Goal: Find specific page/section: Find specific page/section

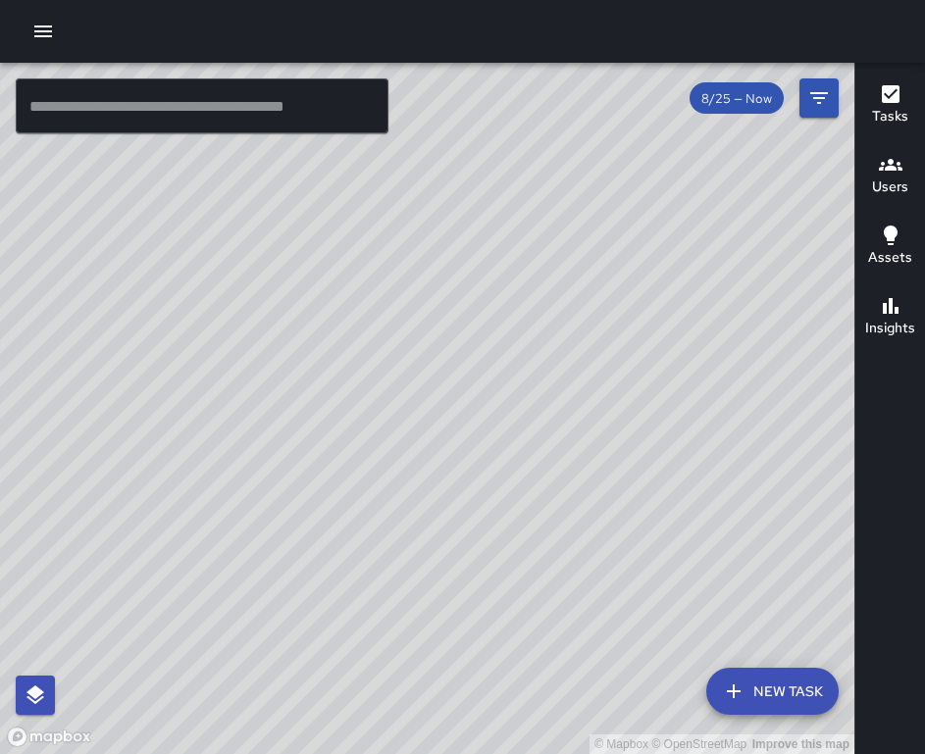
drag, startPoint x: 677, startPoint y: 326, endPoint x: 671, endPoint y: 497, distance: 171.7
click at [671, 497] on div "© Mapbox © OpenStreetMap Improve this map" at bounding box center [427, 408] width 854 height 691
drag, startPoint x: 516, startPoint y: 510, endPoint x: 607, endPoint y: 409, distance: 136.1
click at [607, 409] on div "© Mapbox © OpenStreetMap Improve this map" at bounding box center [427, 408] width 854 height 691
drag, startPoint x: 775, startPoint y: 381, endPoint x: 591, endPoint y: 593, distance: 280.9
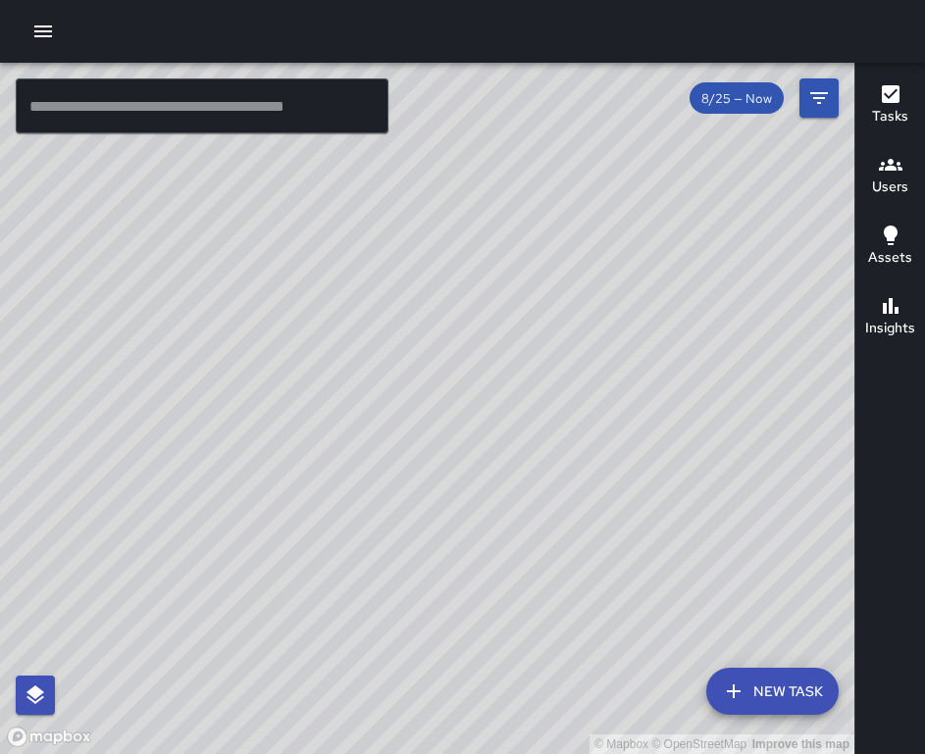
click at [591, 596] on div "© Mapbox © OpenStreetMap Improve this map" at bounding box center [427, 408] width 854 height 691
click at [591, 590] on div "© Mapbox © OpenStreetMap Improve this map" at bounding box center [427, 408] width 854 height 691
drag, startPoint x: 655, startPoint y: 419, endPoint x: 456, endPoint y: 384, distance: 202.0
click at [456, 384] on div "© Mapbox © OpenStreetMap Improve this map" at bounding box center [427, 408] width 854 height 691
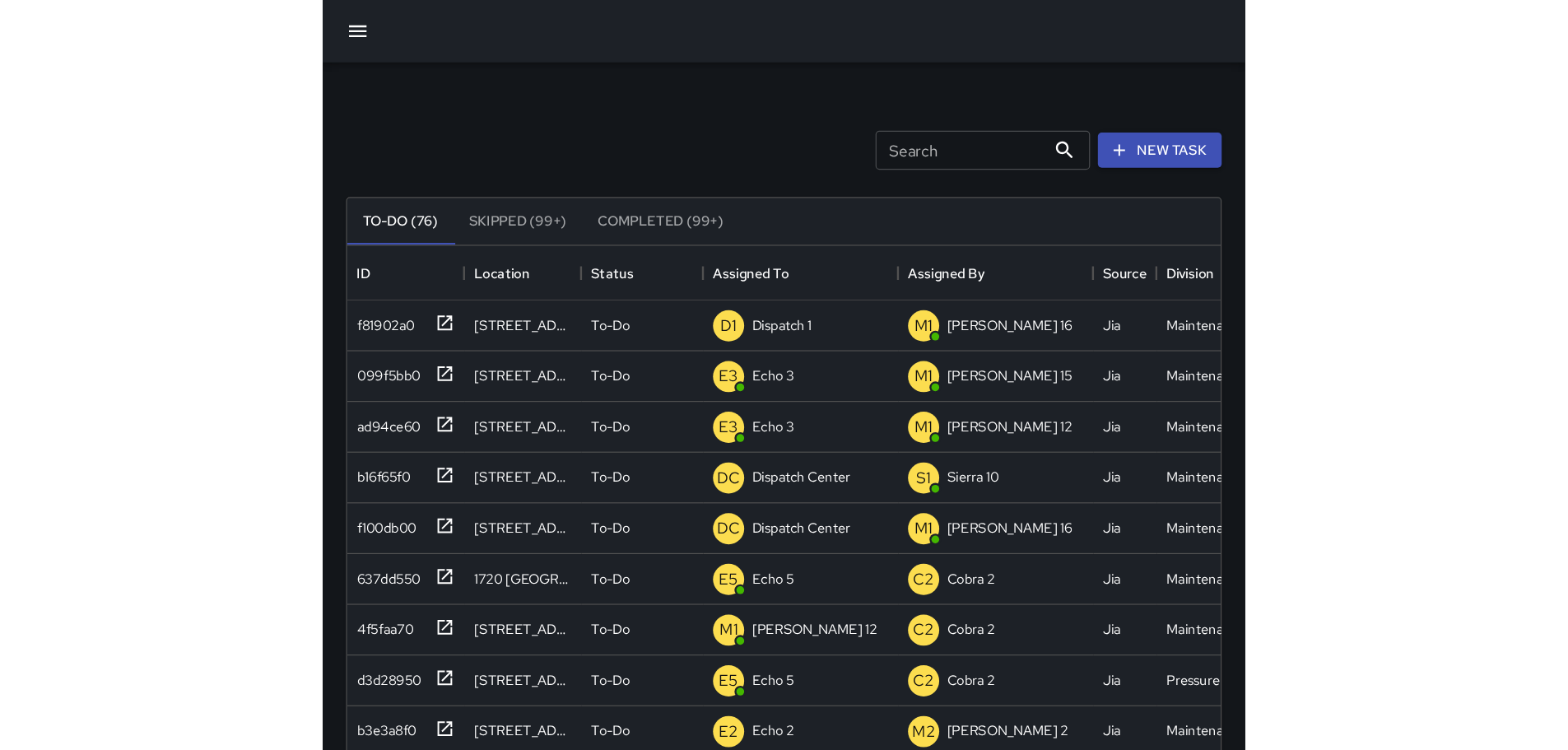
scroll to position [685, 1211]
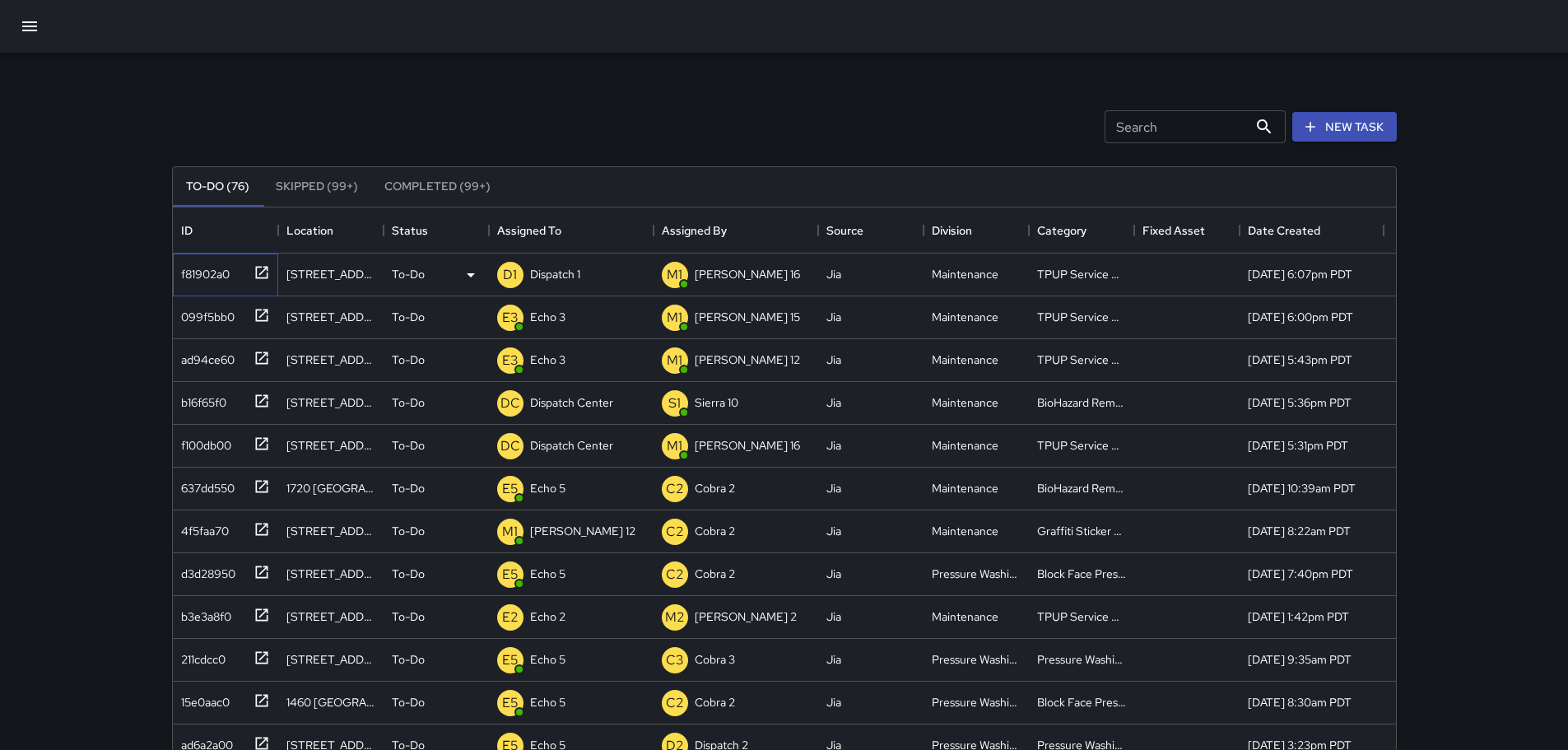
click at [266, 273] on icon at bounding box center [262, 273] width 17 height 17
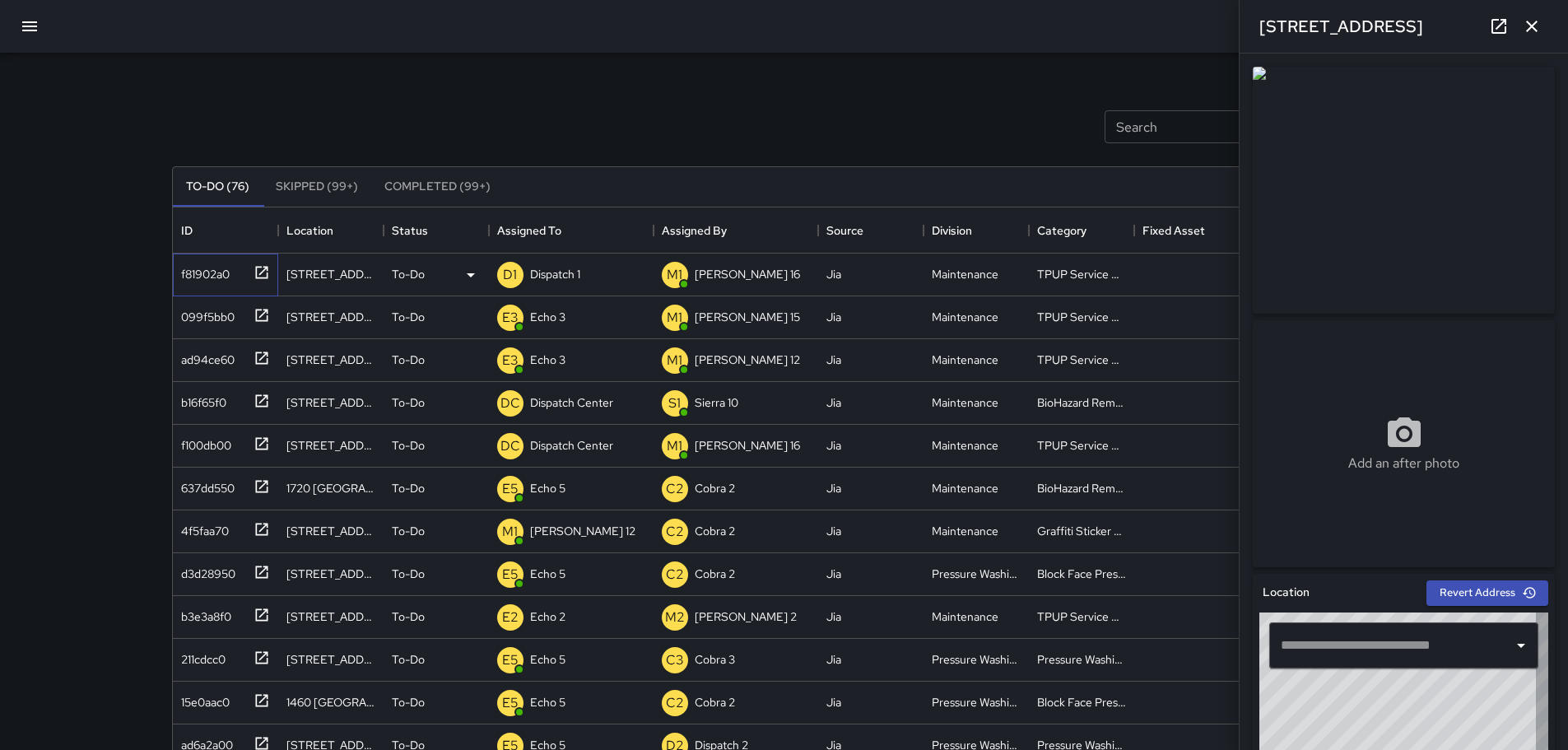
type input "**********"
click at [778, 21] on icon "button" at bounding box center [1532, 27] width 20 height 20
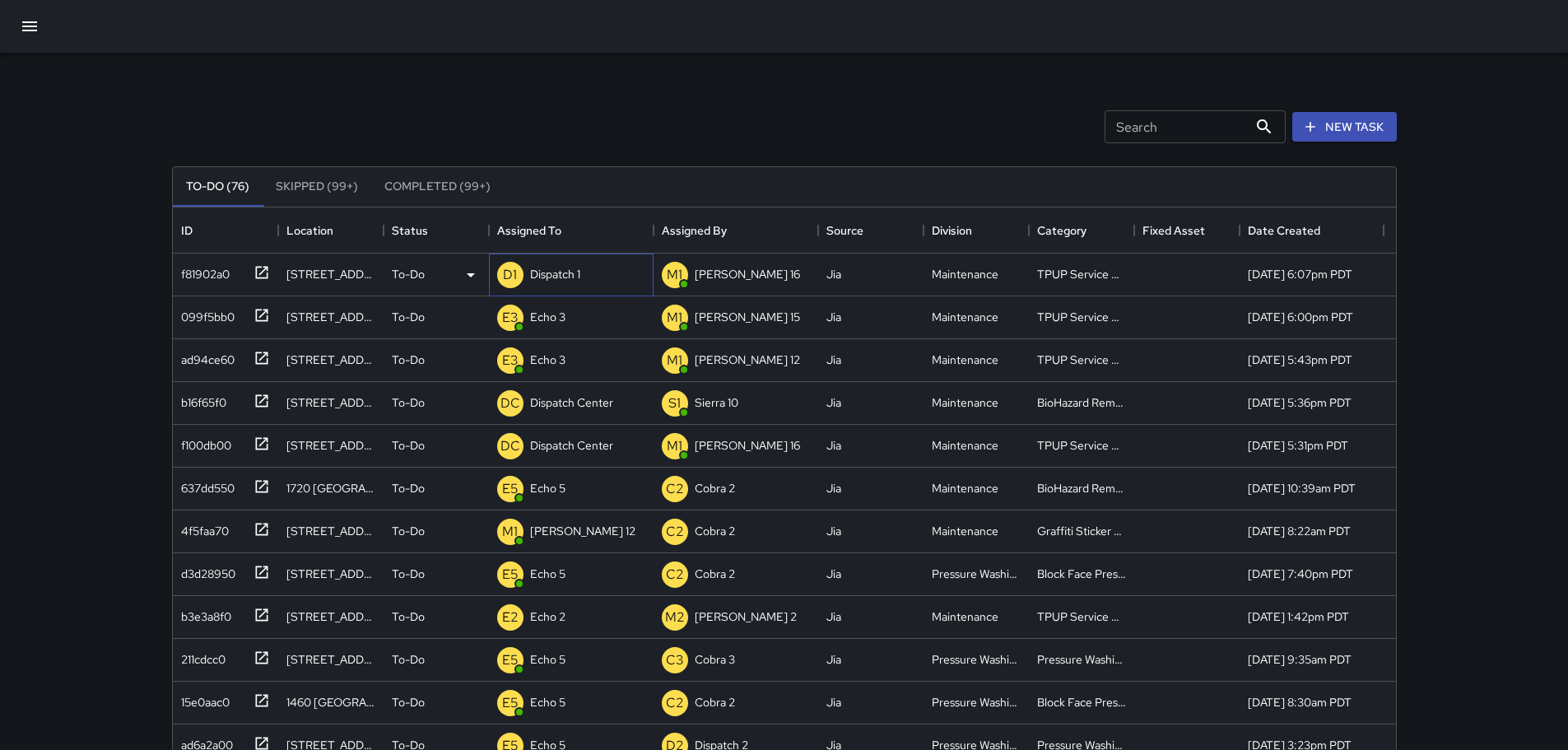
click at [564, 271] on p "Dispatch 1" at bounding box center [556, 275] width 50 height 17
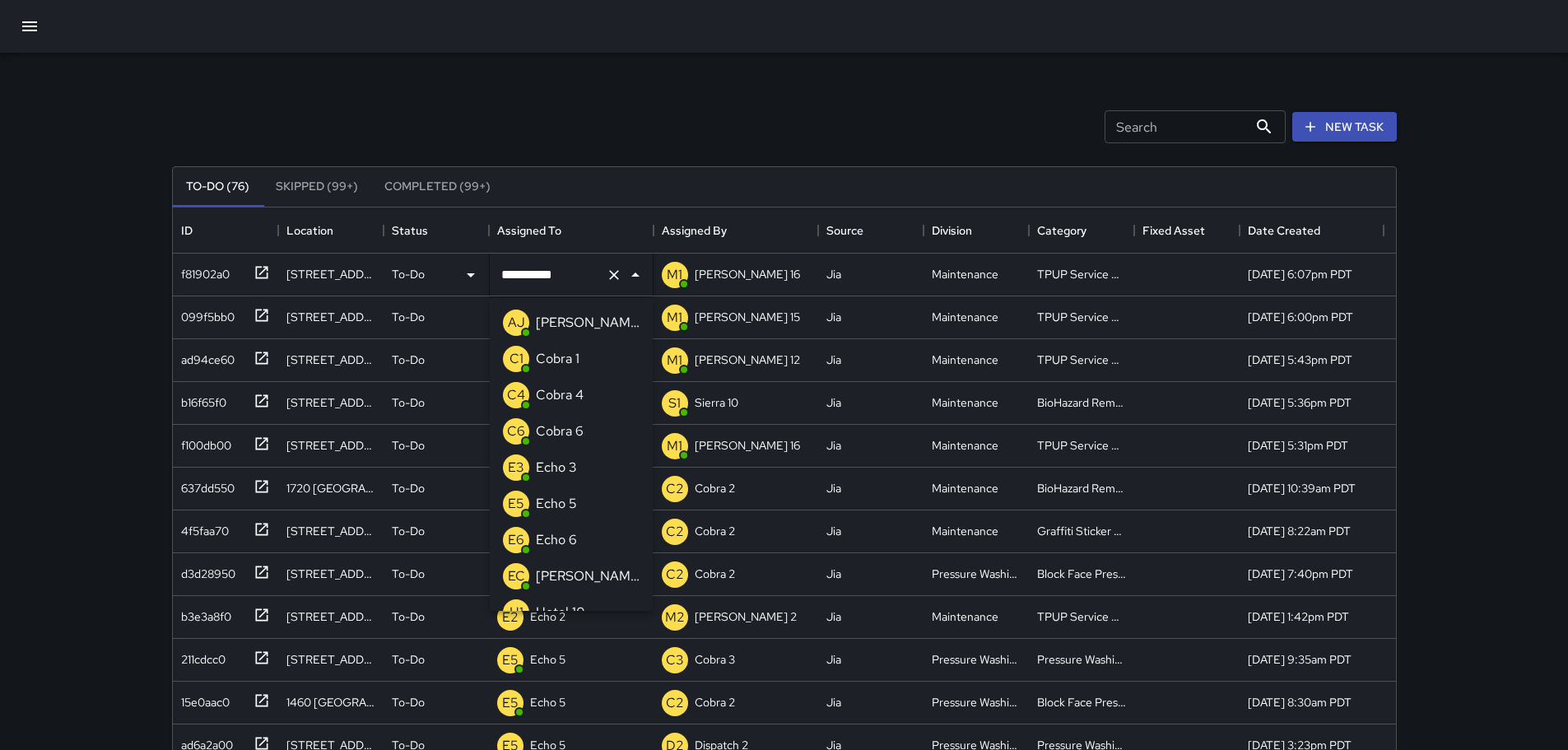
scroll to position [962, 0]
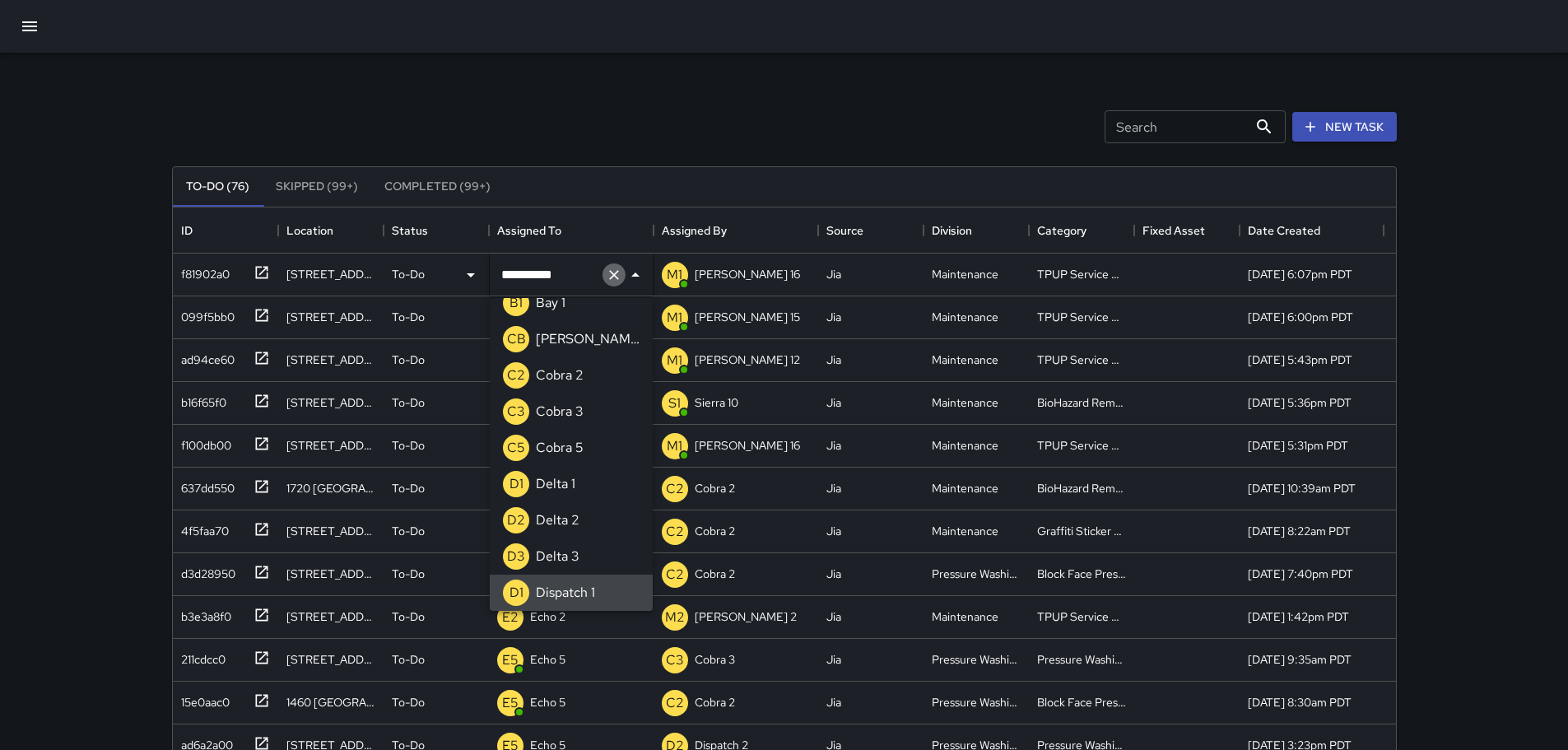
click at [611, 280] on icon "Clear" at bounding box center [614, 275] width 17 height 17
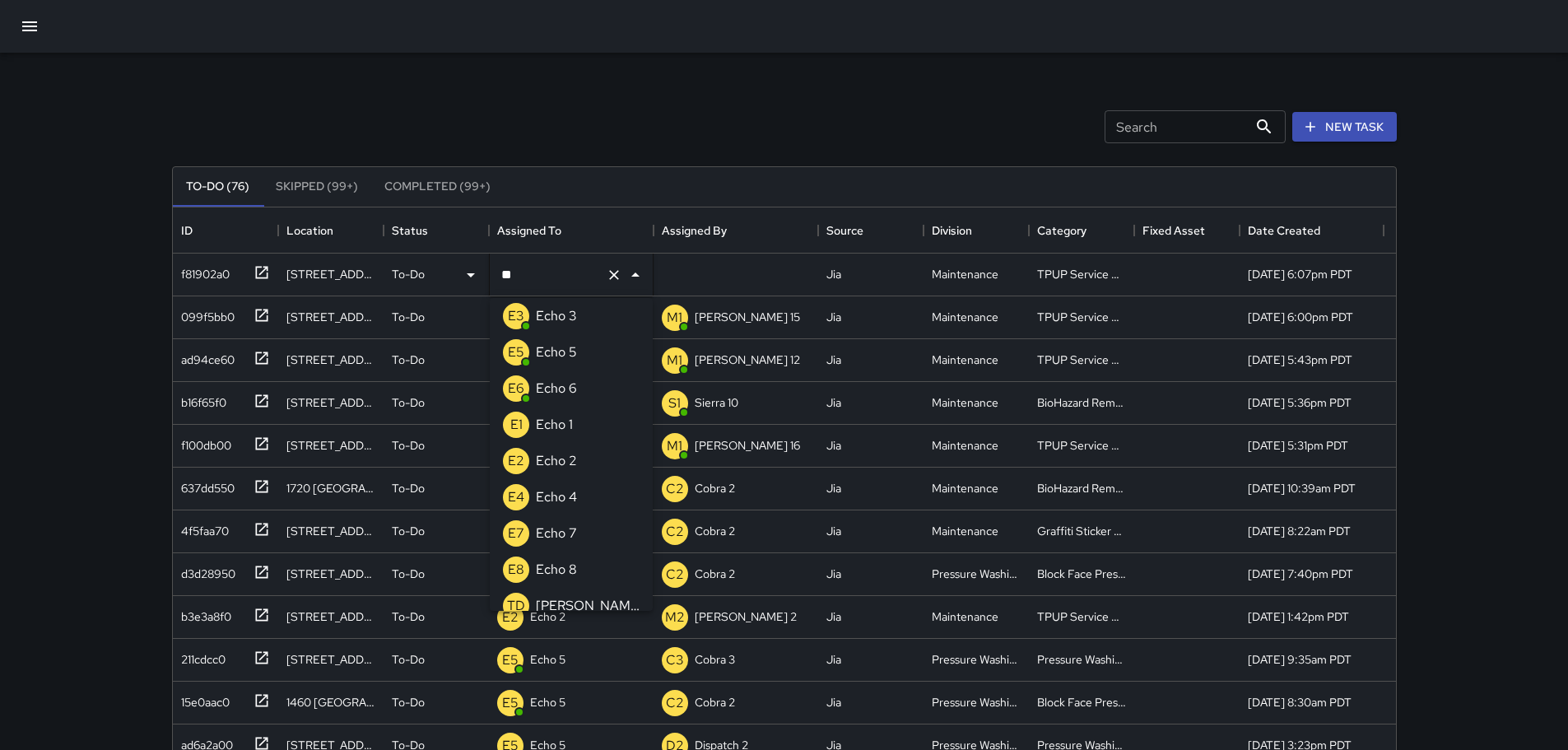
scroll to position [0, 0]
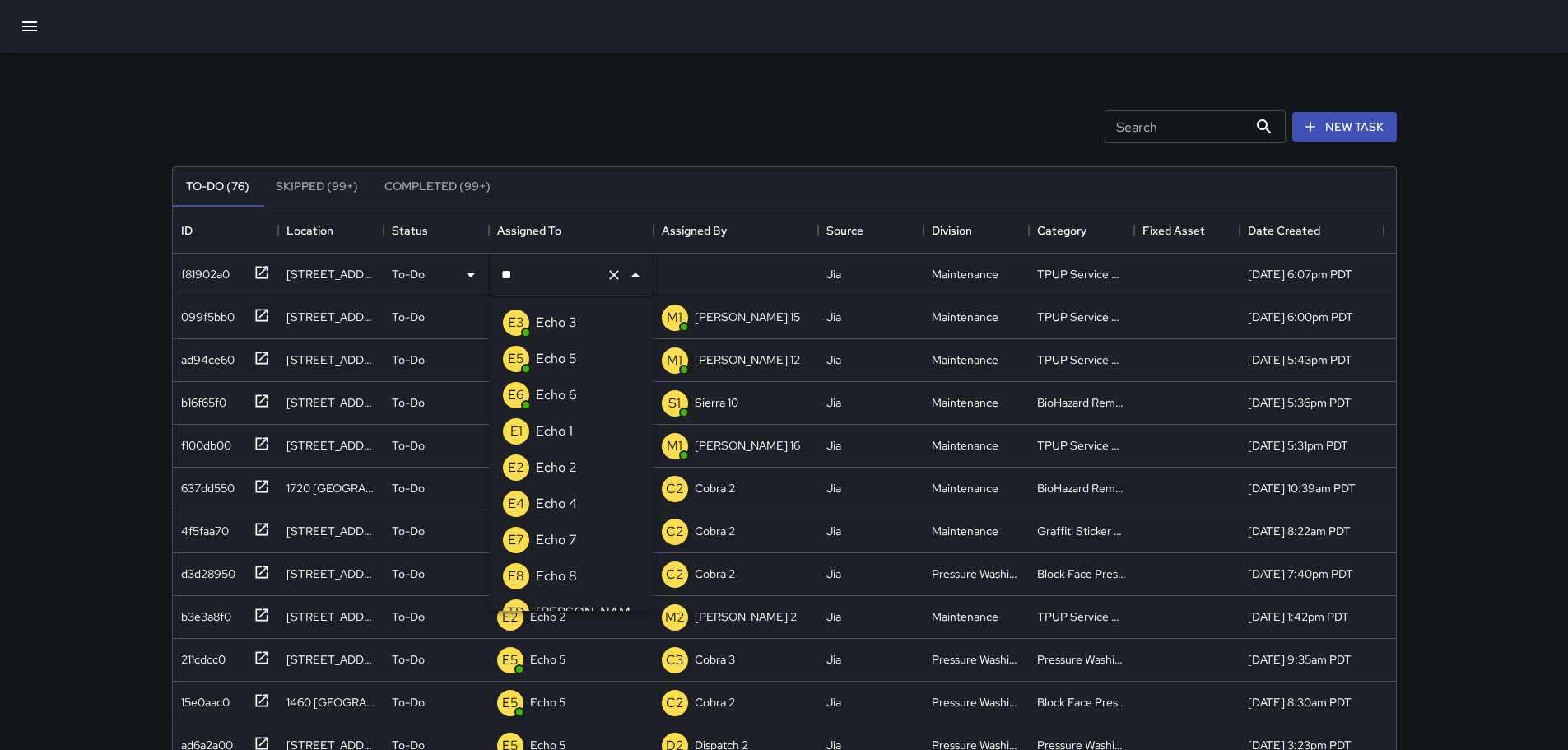
type input "***"
click at [557, 326] on p "Echo 3" at bounding box center [556, 323] width 41 height 20
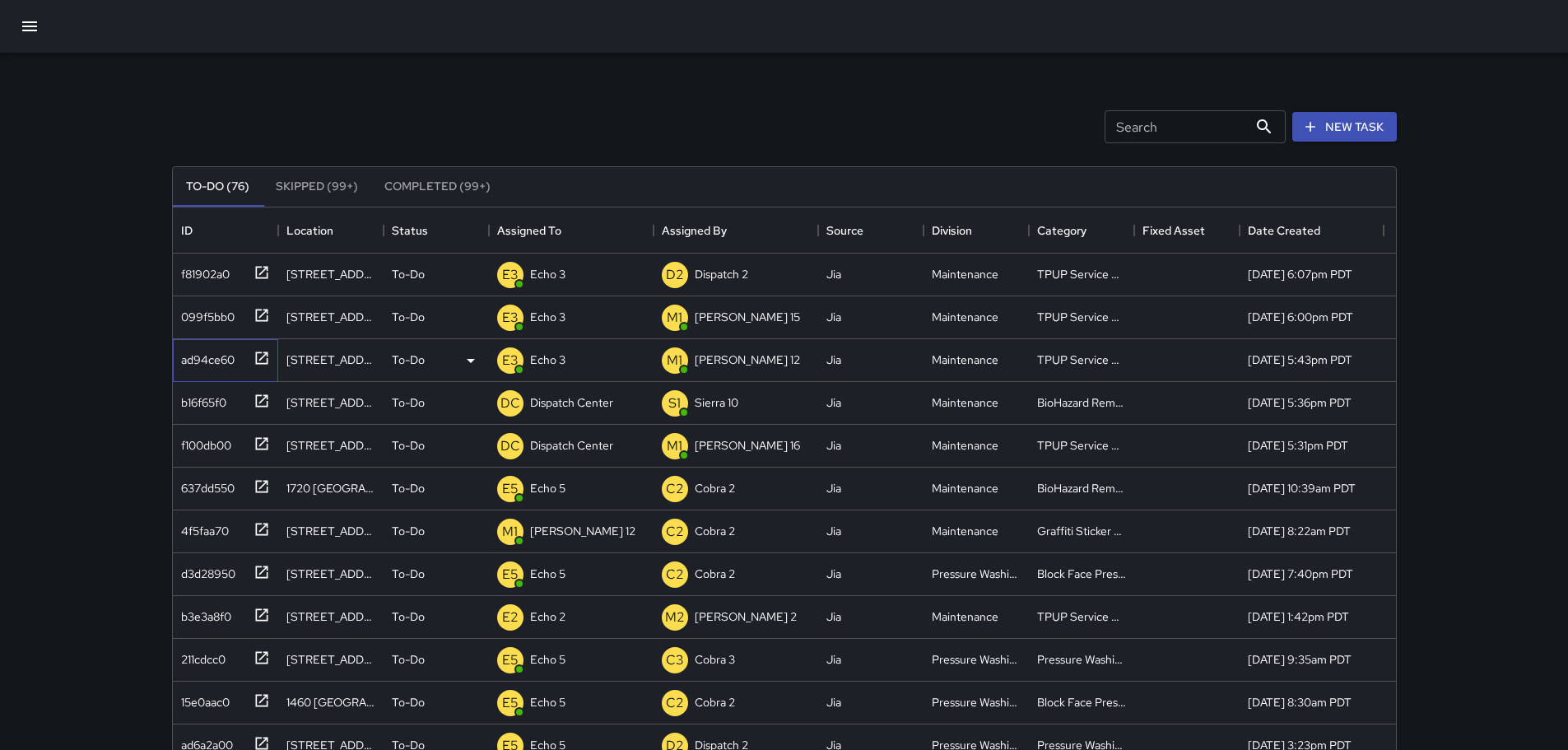
click at [255, 356] on icon at bounding box center [261, 358] width 13 height 13
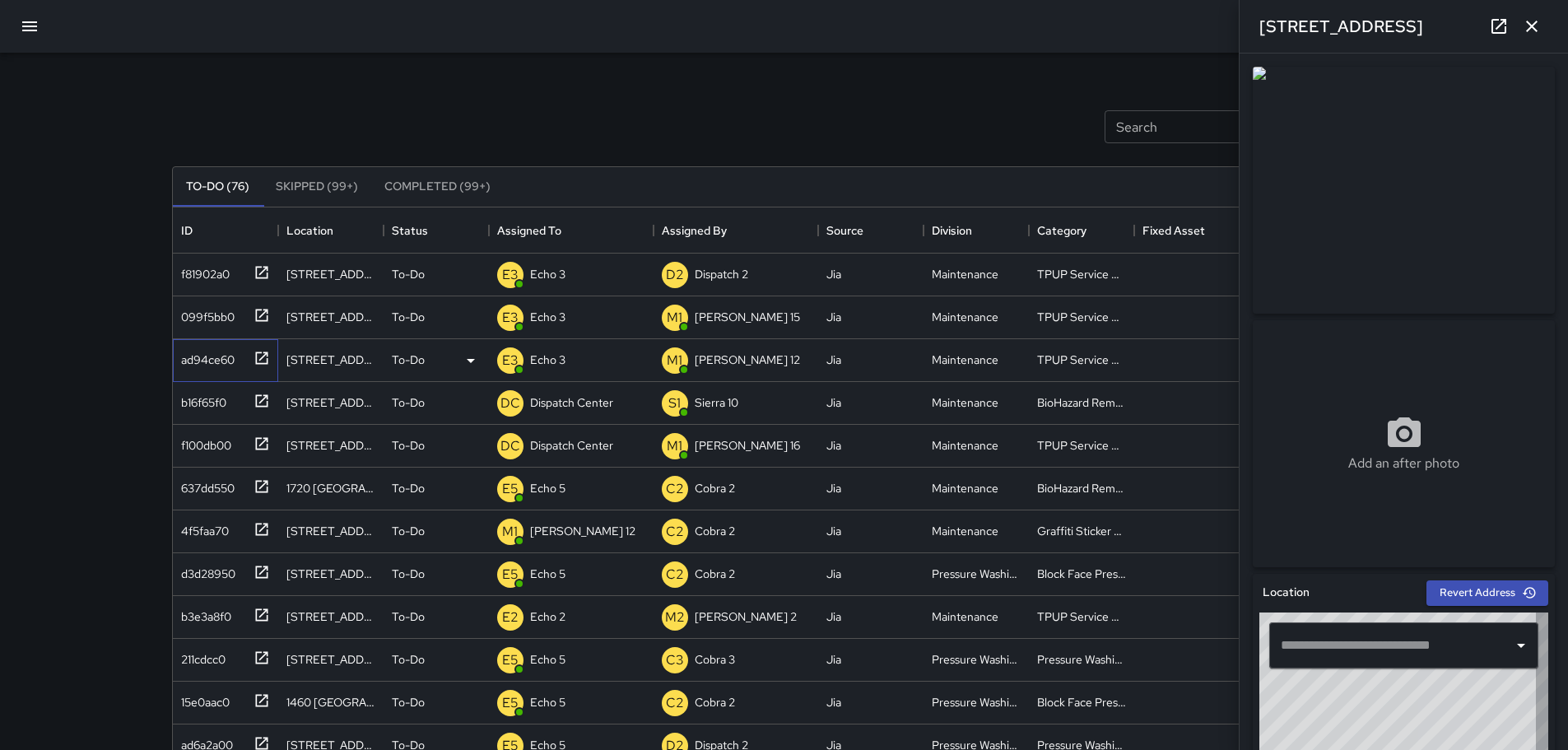
type input "**********"
click at [778, 35] on icon "button" at bounding box center [1532, 27] width 20 height 20
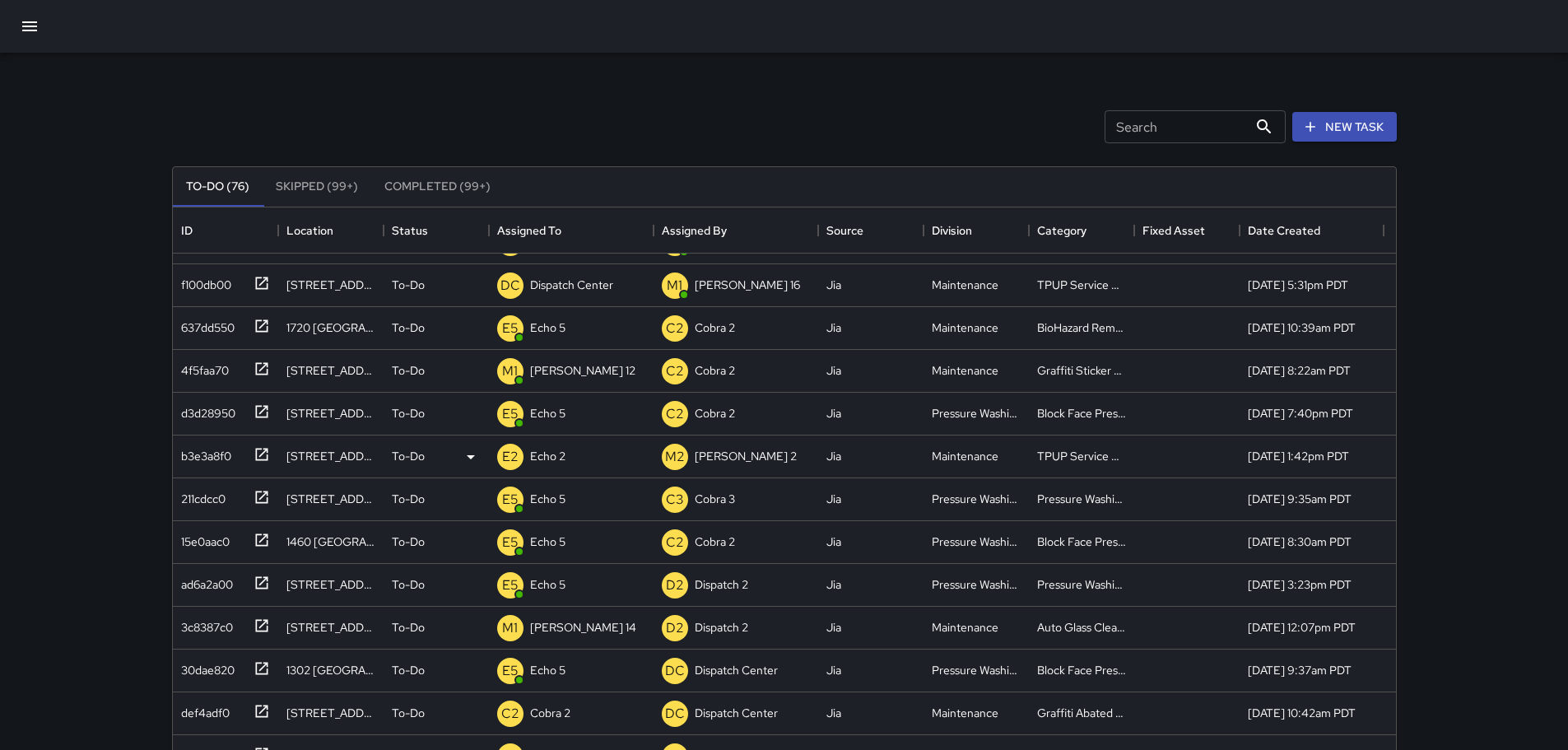
scroll to position [165, 0]
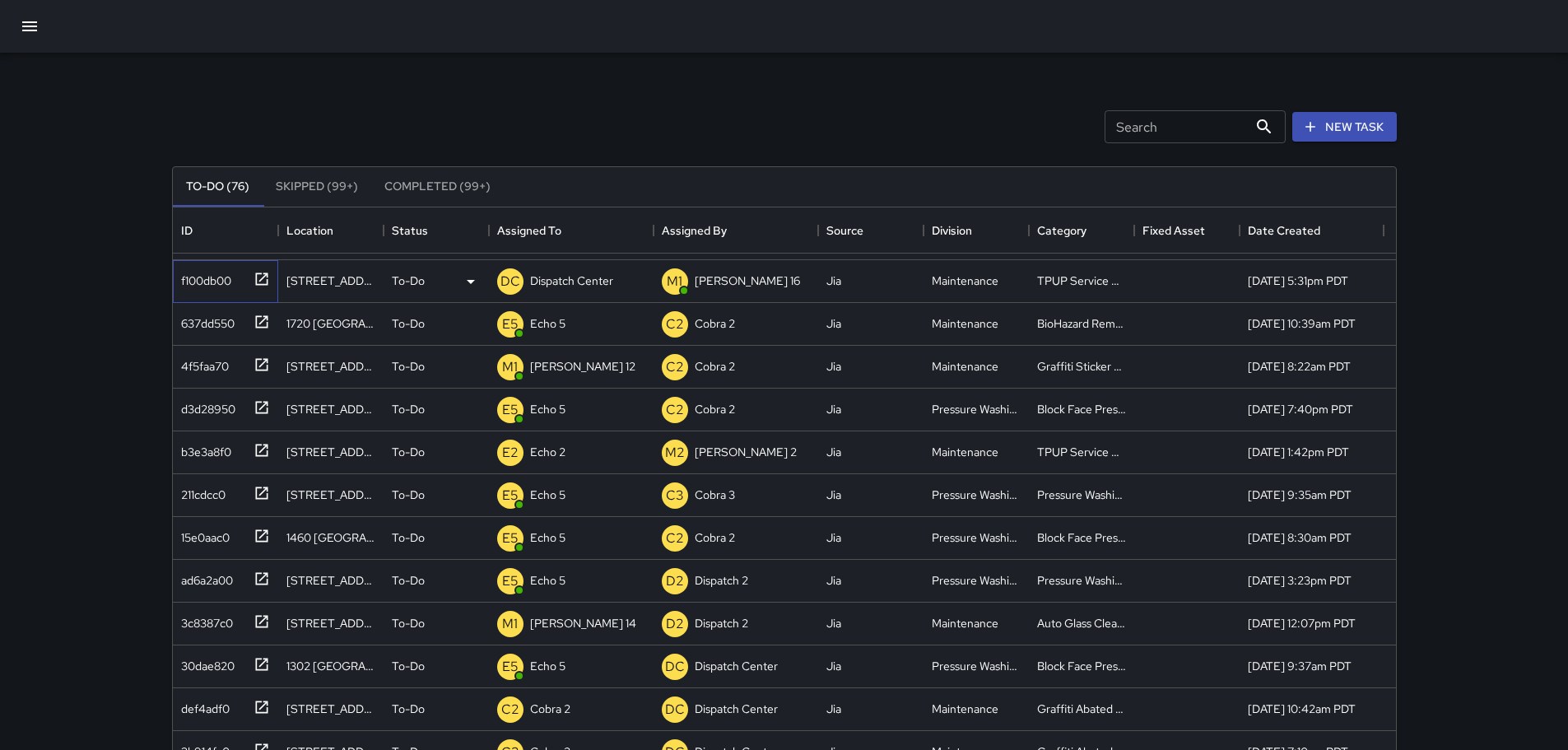
click at [263, 283] on icon at bounding box center [262, 280] width 17 height 17
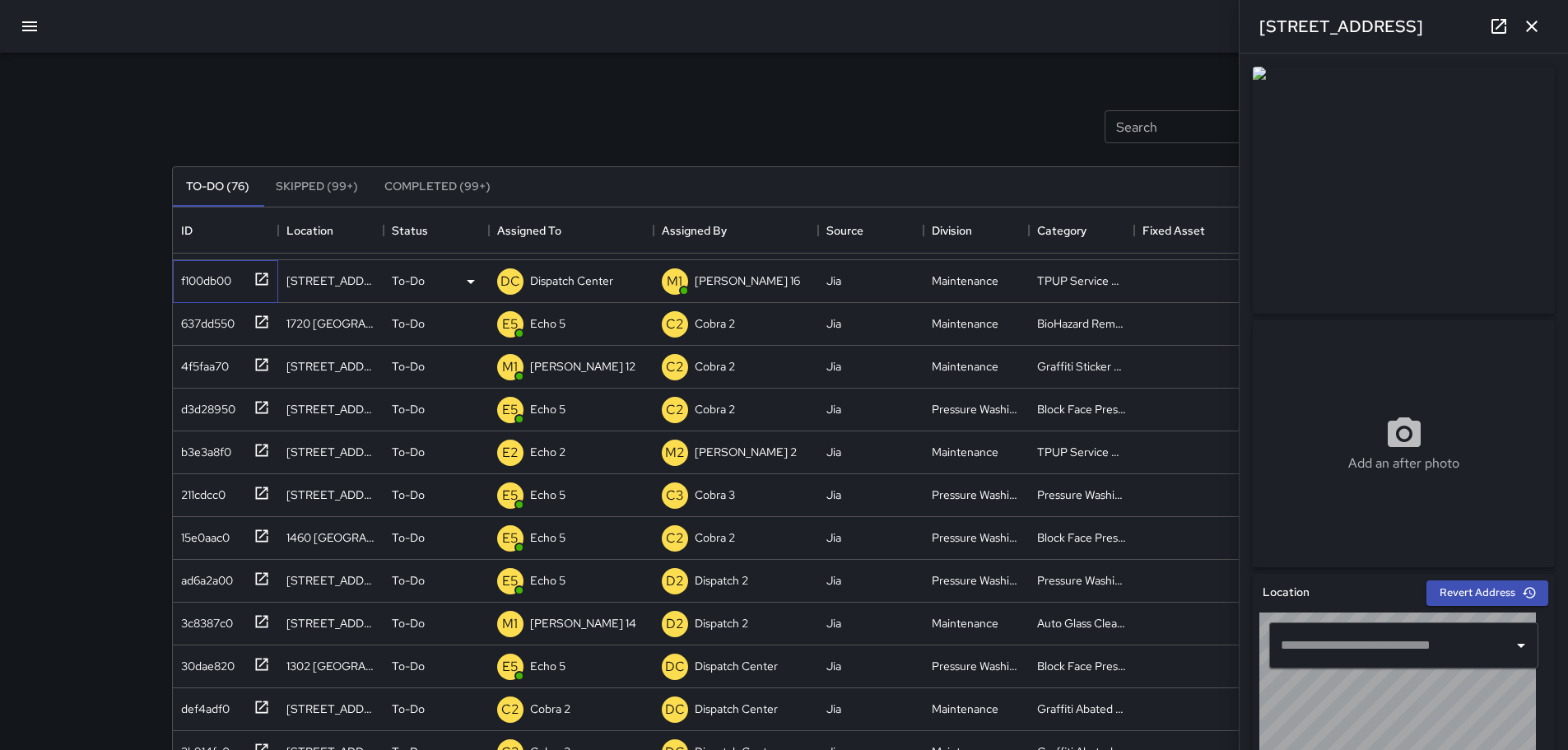
type input "**********"
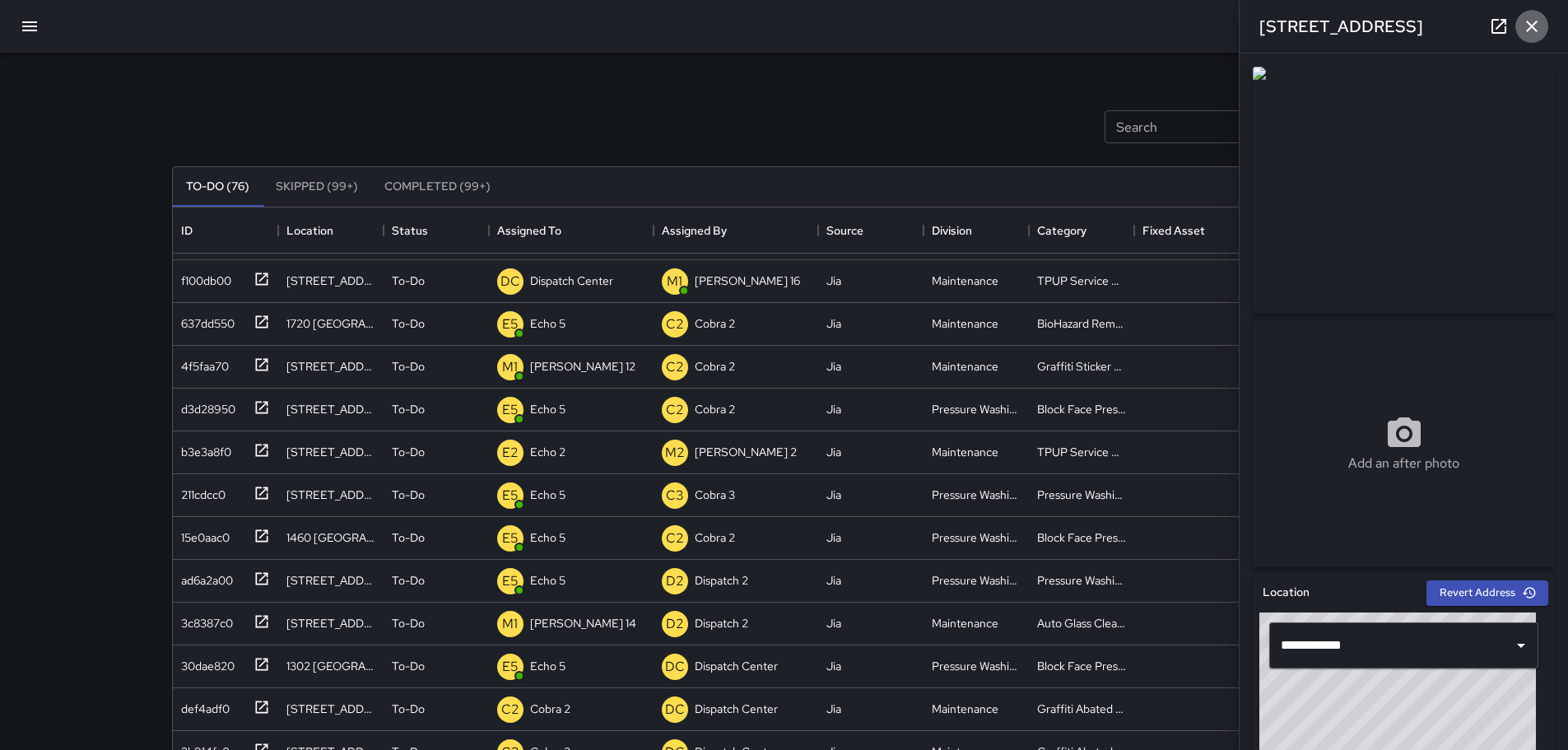
click at [778, 23] on icon "button" at bounding box center [1532, 27] width 12 height 12
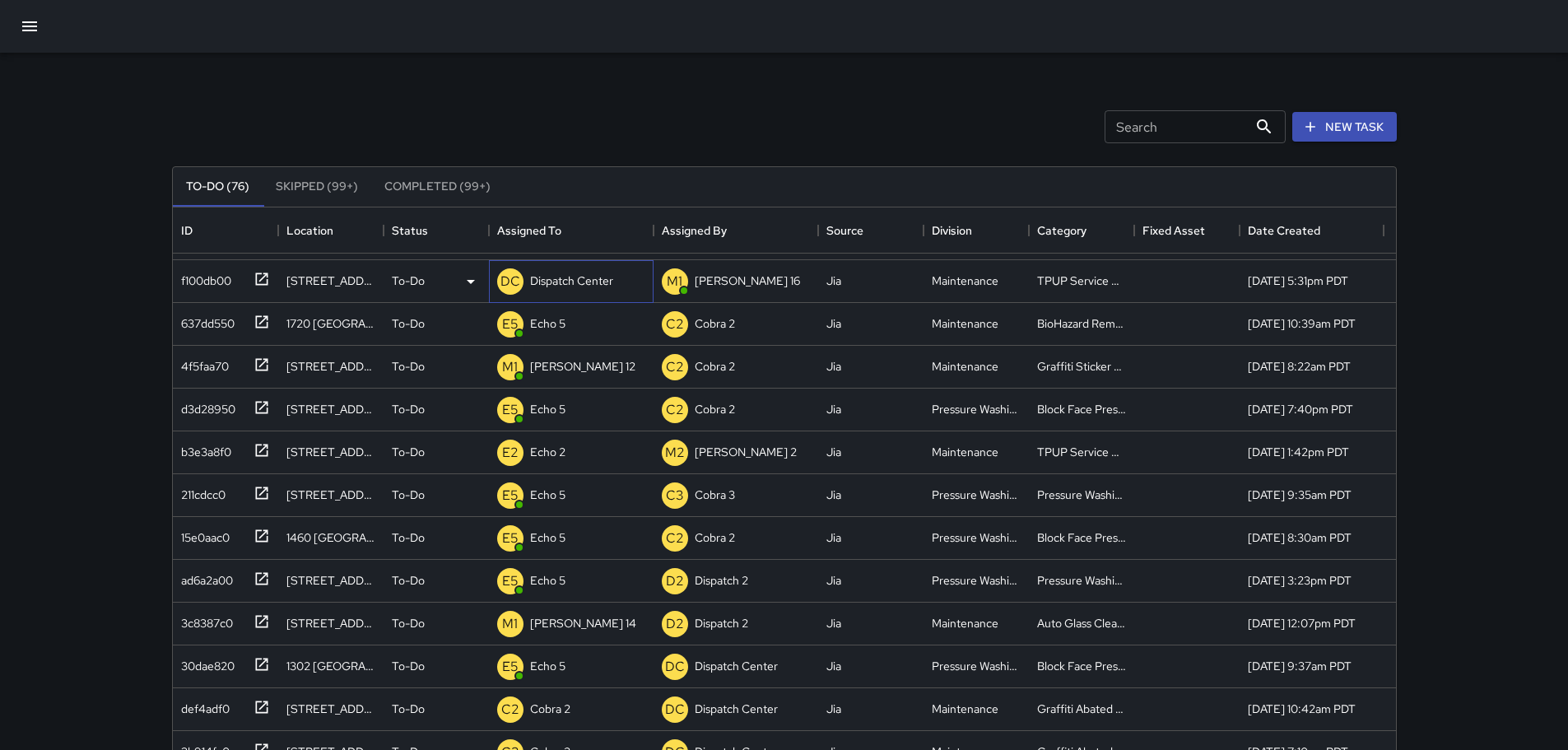
click at [551, 280] on p "Dispatch Center" at bounding box center [572, 281] width 83 height 17
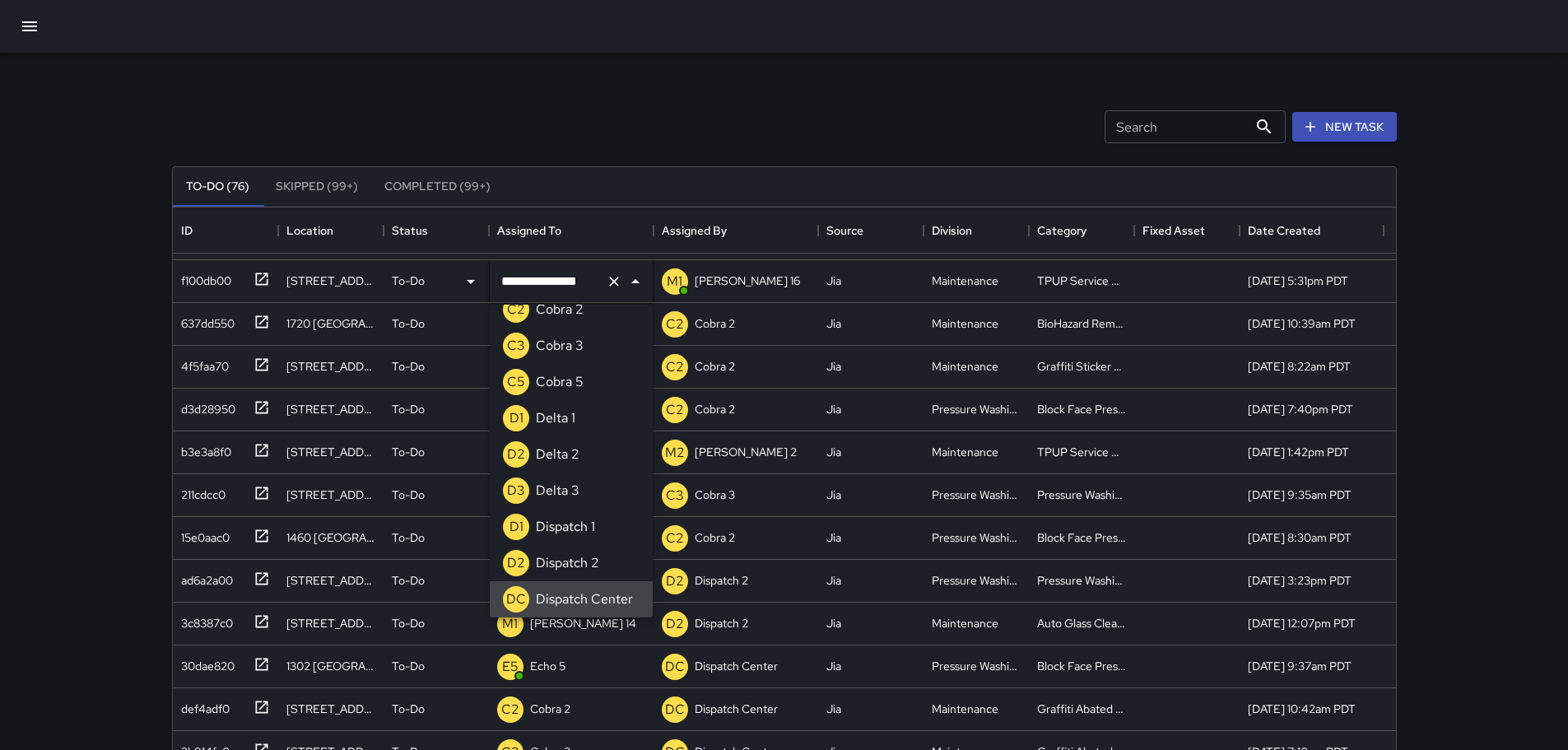
click at [619, 287] on icon "Clear" at bounding box center [614, 282] width 17 height 17
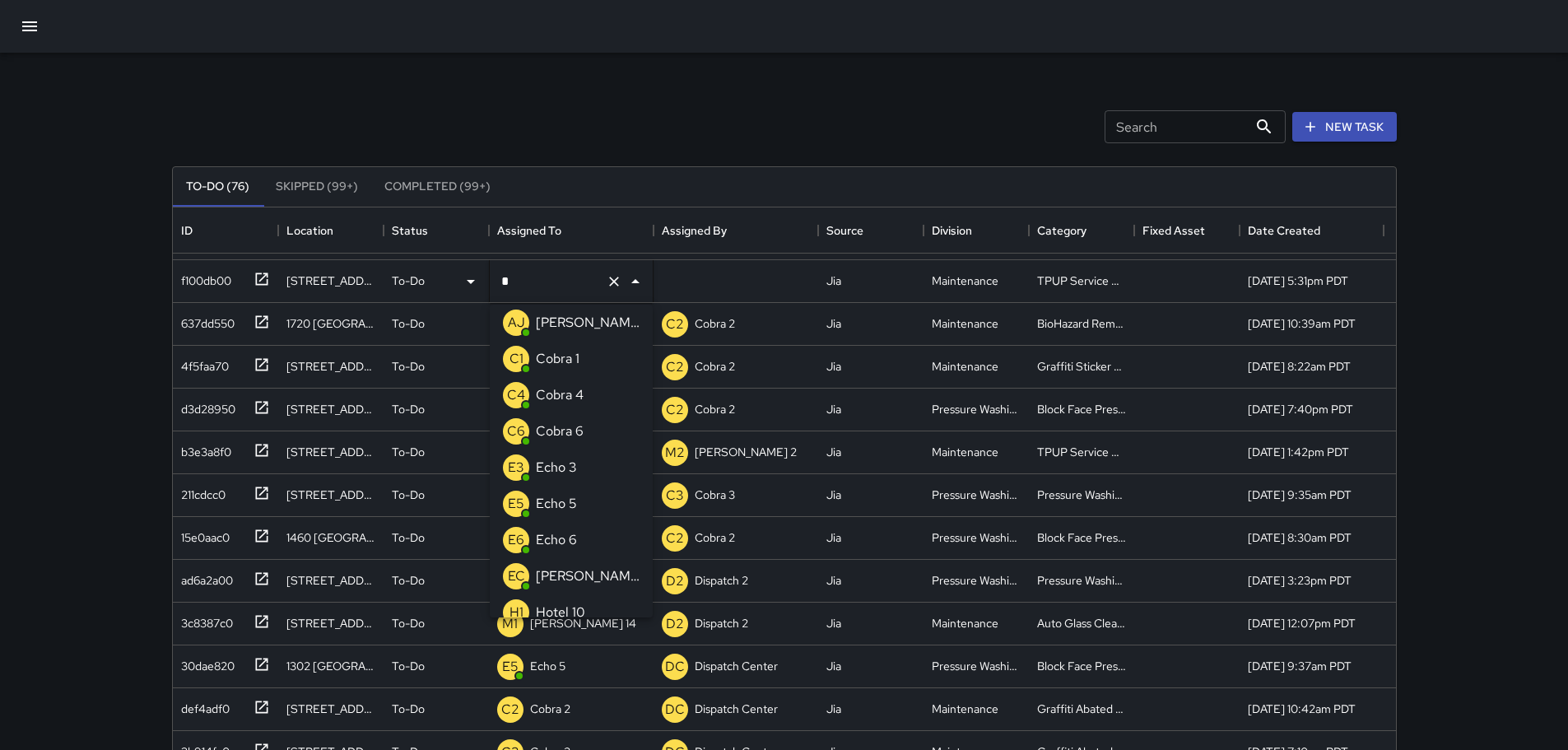
type input "**"
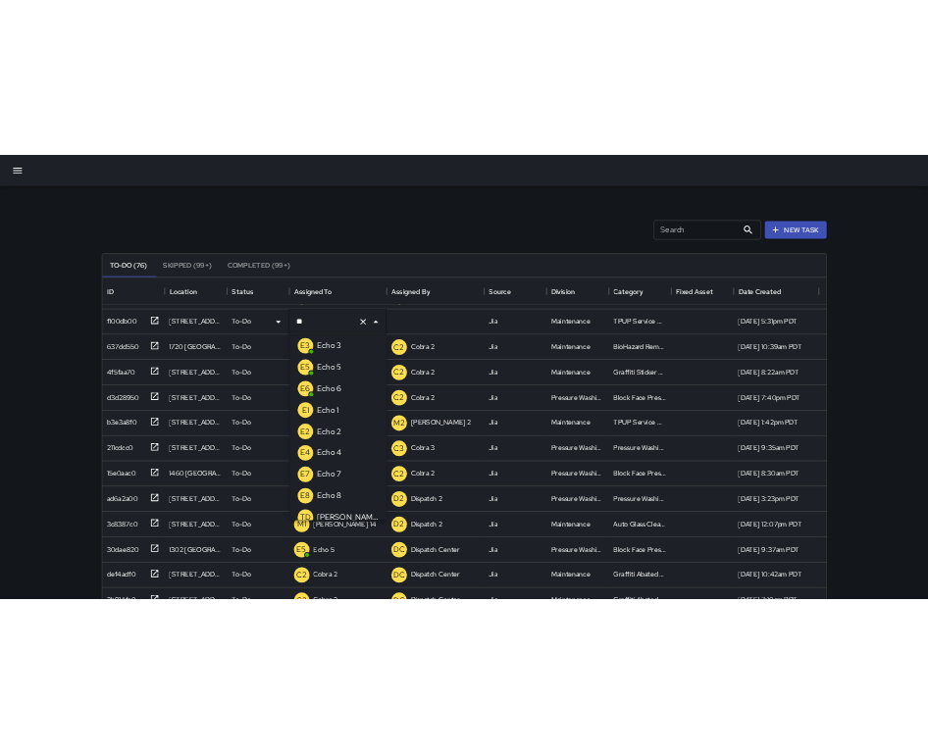
scroll to position [0, 0]
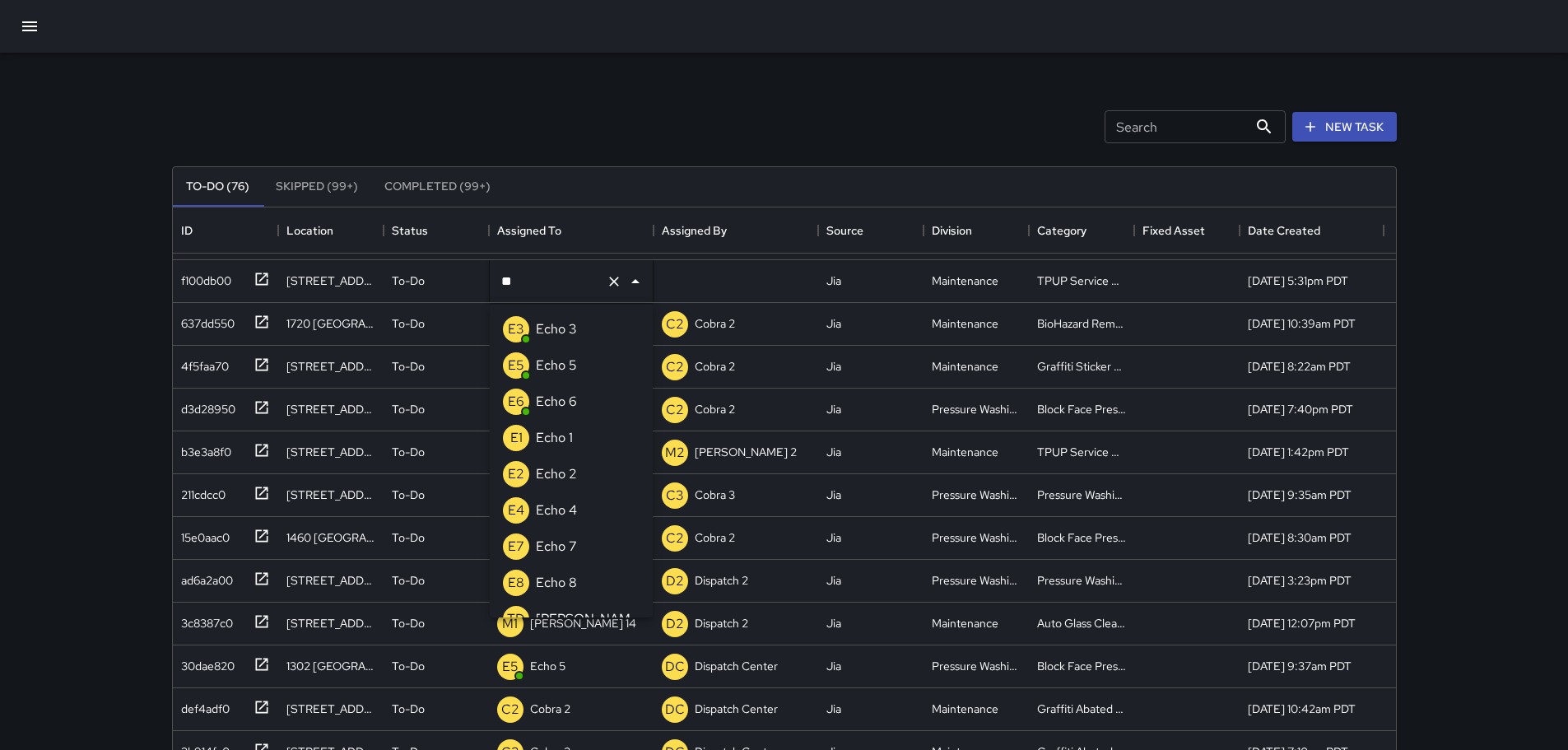
click at [571, 331] on p "Echo 3" at bounding box center [556, 330] width 41 height 20
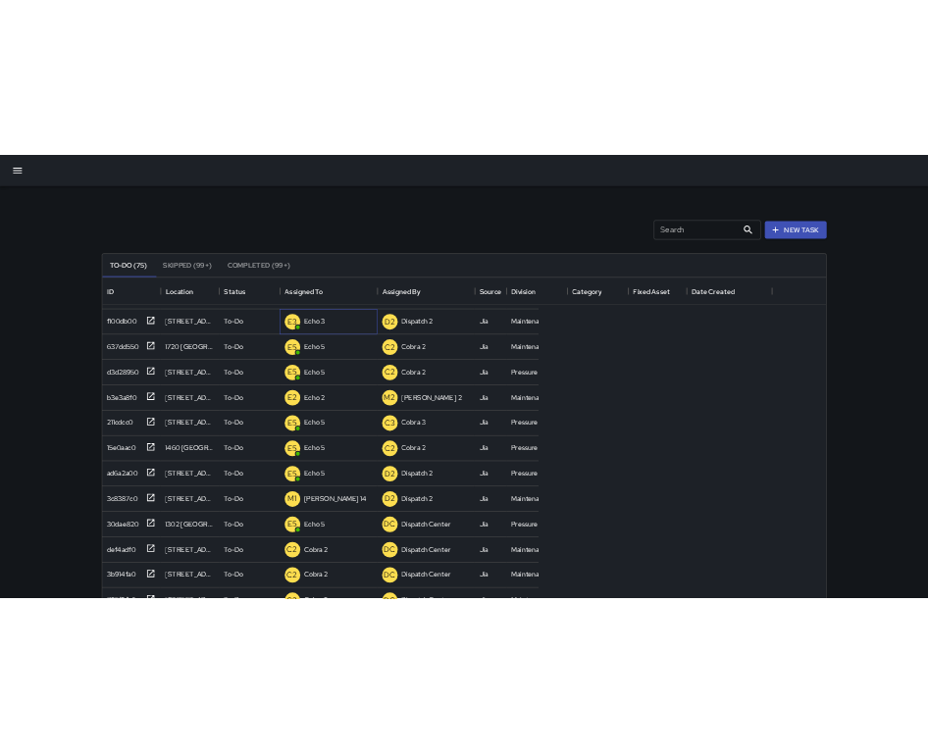
scroll to position [816, 864]
